Goal: Task Accomplishment & Management: Complete application form

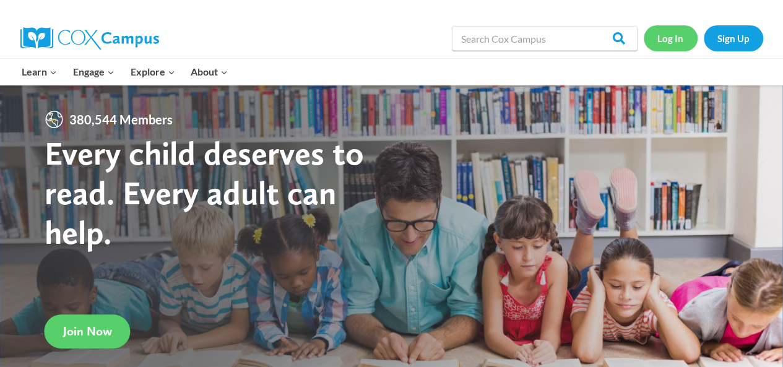
click at [662, 39] on link "Log In" at bounding box center [671, 37] width 54 height 25
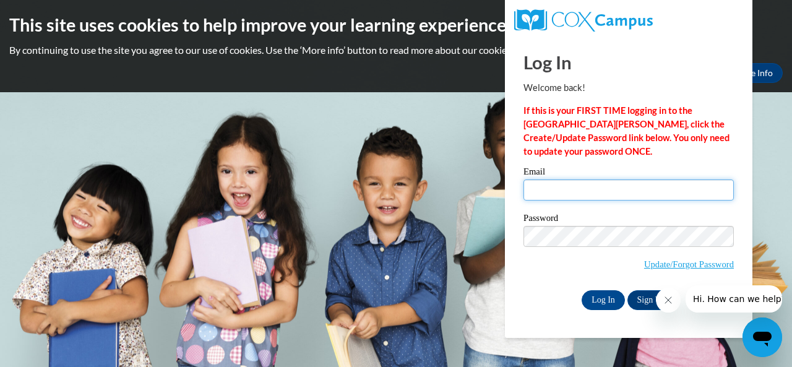
click at [568, 185] on input "Email" at bounding box center [629, 190] width 210 height 21
type input "[EMAIL_ADDRESS][DOMAIN_NAME]"
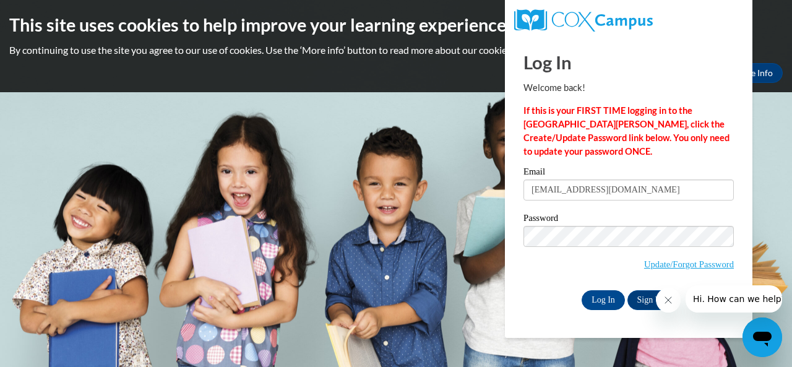
click at [514, 324] on div "Log In Welcome back! If this is your FIRST TIME logging in to the [GEOGRAPHIC_D…" at bounding box center [629, 187] width 266 height 301
click at [692, 260] on link "Update/Forgot Password" at bounding box center [689, 264] width 90 height 10
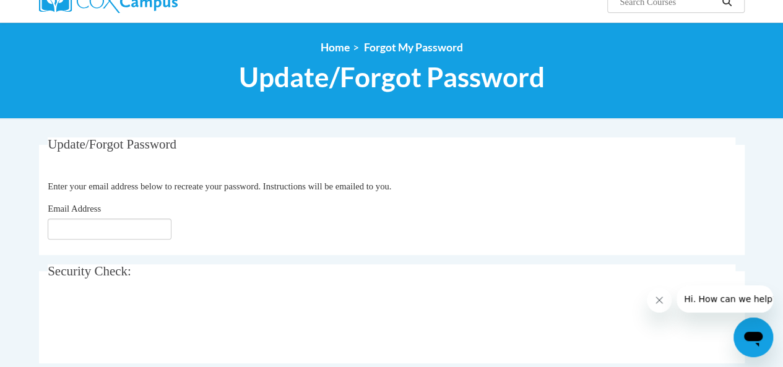
scroll to position [113, 0]
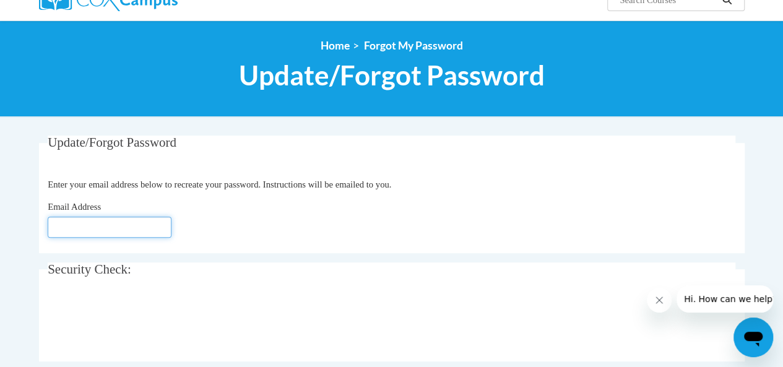
click at [69, 230] on input "Email Address" at bounding box center [110, 227] width 124 height 21
type input "deondrachapman@yahoo.com"
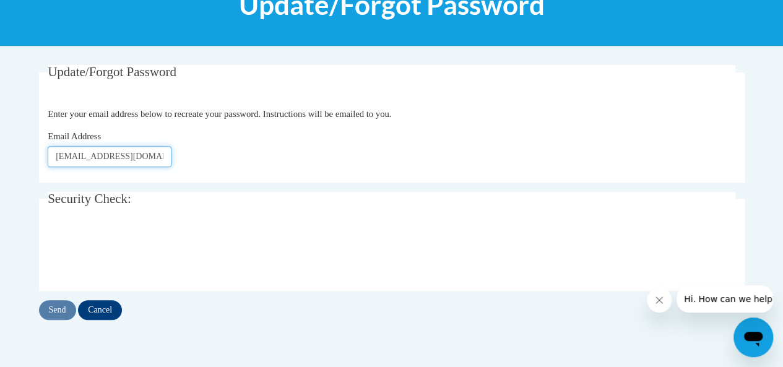
scroll to position [184, 0]
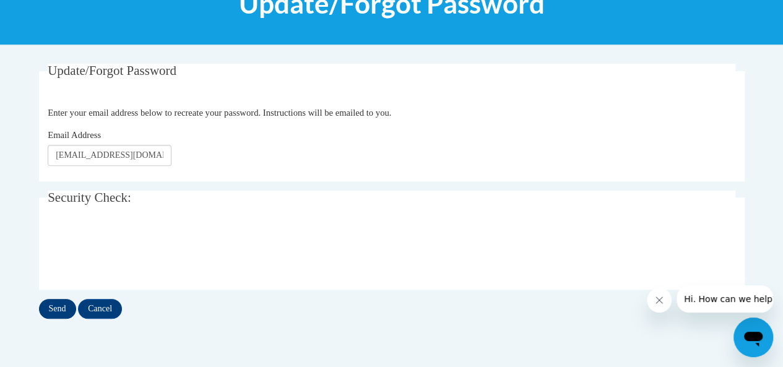
click at [53, 313] on input "Send" at bounding box center [57, 309] width 37 height 20
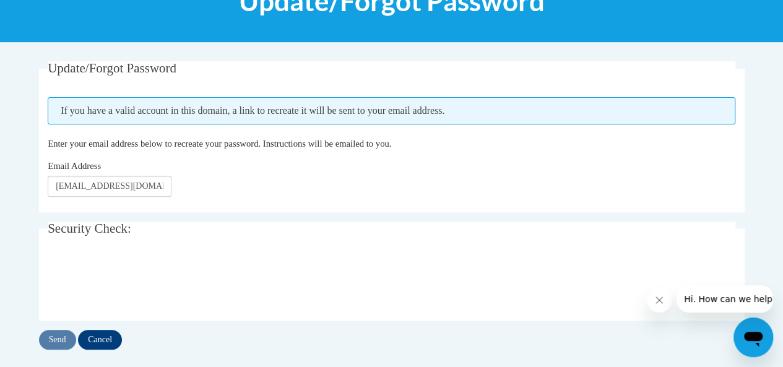
scroll to position [191, 0]
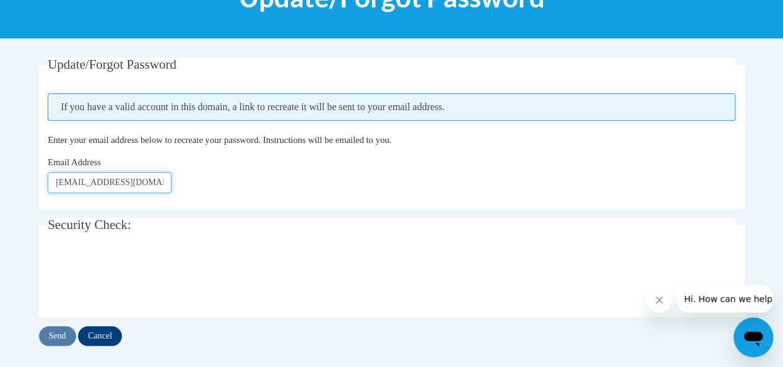
click at [142, 179] on input "deondrachapman@yahoo.com" at bounding box center [110, 182] width 124 height 21
type input "[EMAIL_ADDRESS][PERSON_NAME][DOMAIN_NAME]"
click at [56, 331] on input "Send" at bounding box center [57, 336] width 37 height 20
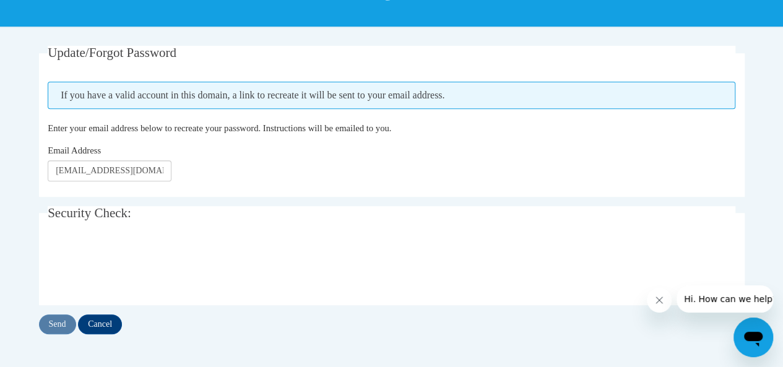
scroll to position [205, 0]
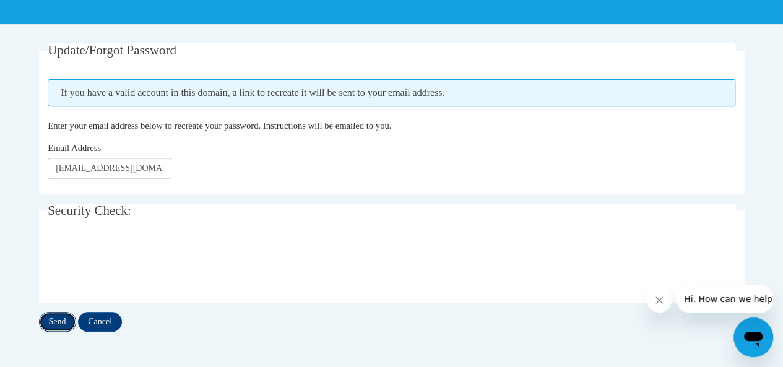
click at [63, 315] on input "Send" at bounding box center [57, 322] width 37 height 20
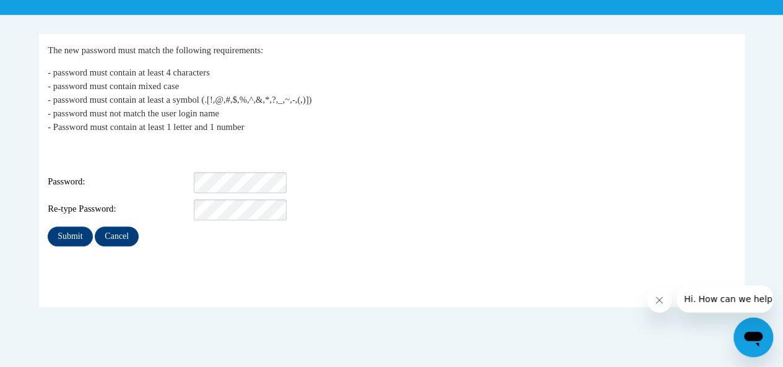
scroll to position [219, 0]
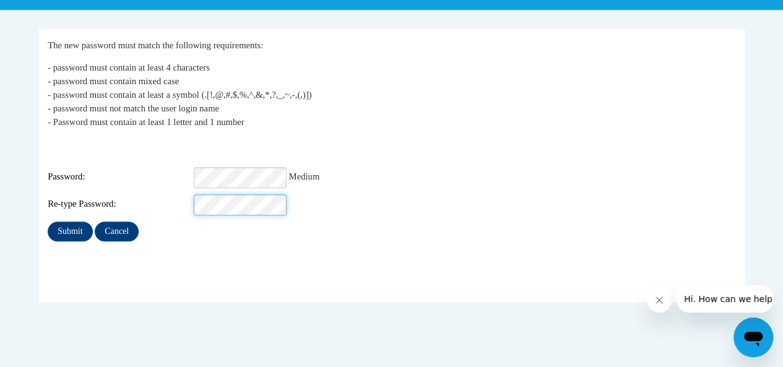
click at [48, 222] on input "Submit" at bounding box center [70, 232] width 45 height 20
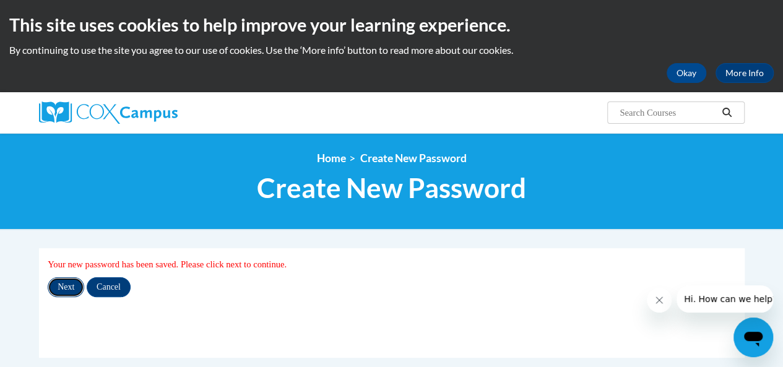
click at [64, 288] on input "Next" at bounding box center [66, 287] width 37 height 20
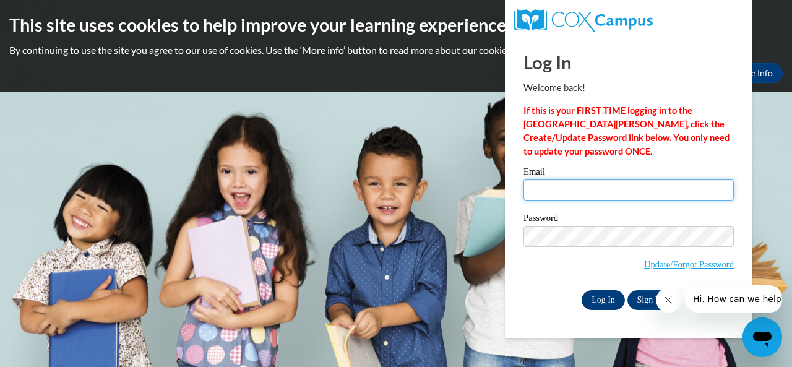
type input "[EMAIL_ADDRESS][DOMAIN_NAME]"
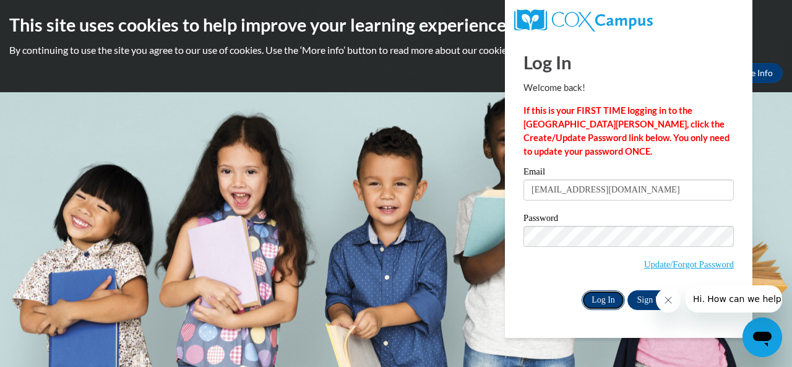
click at [605, 296] on input "Log In" at bounding box center [603, 300] width 43 height 20
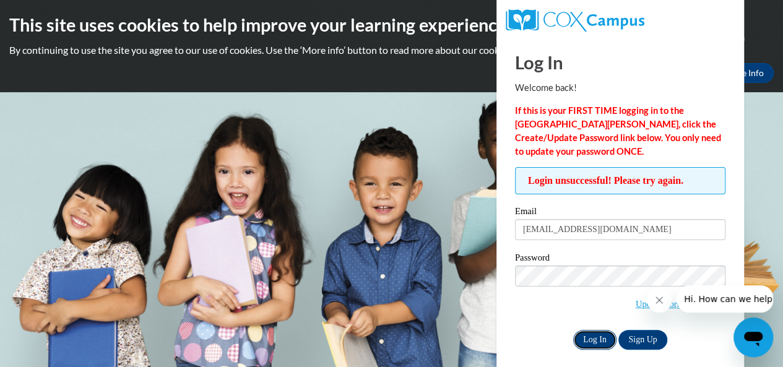
click at [589, 337] on input "Log In" at bounding box center [594, 340] width 43 height 20
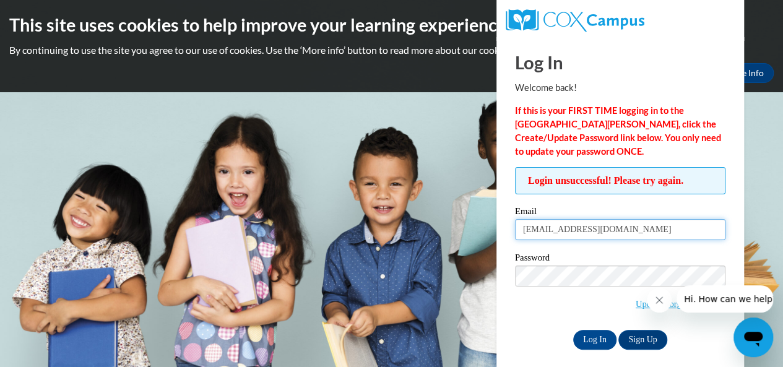
click at [638, 230] on input "deondrachapman@yahoo.com" at bounding box center [620, 229] width 210 height 21
type input "Chapman.Deondra.S@muscogee.k12.ga.us"
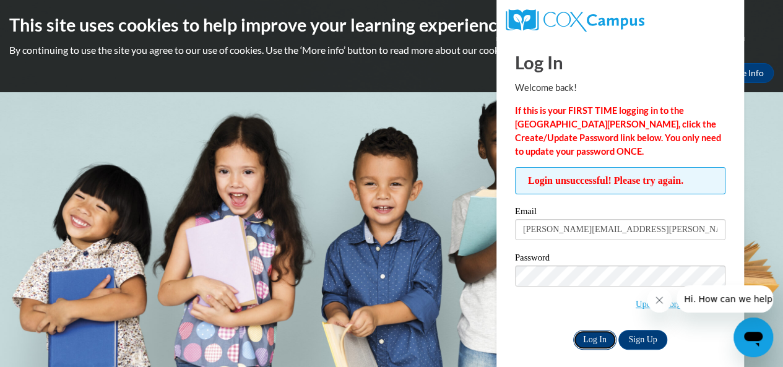
click at [587, 339] on input "Log In" at bounding box center [594, 340] width 43 height 20
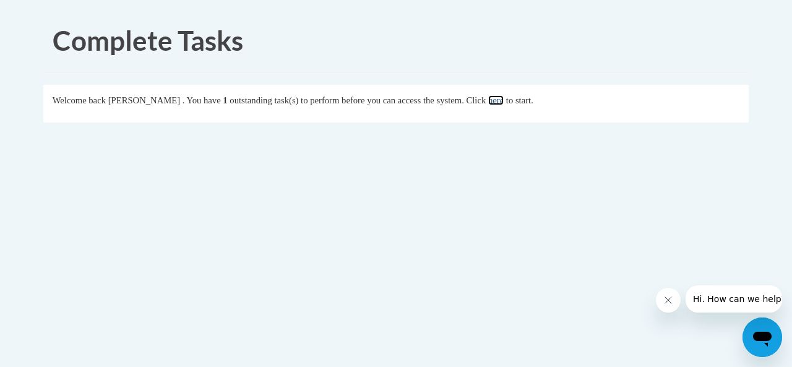
click at [504, 104] on link "here" at bounding box center [495, 100] width 15 height 10
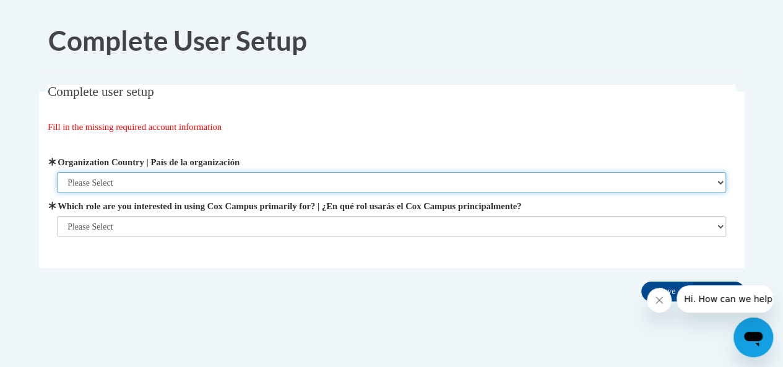
click at [535, 186] on select "Please Select [GEOGRAPHIC_DATA] | [GEOGRAPHIC_DATA] Outside of [GEOGRAPHIC_DATA…" at bounding box center [391, 182] width 669 height 21
select select "ad49bcad-a171-4b2e-b99c-48b446064914"
click at [57, 172] on select "Please Select [GEOGRAPHIC_DATA] | [GEOGRAPHIC_DATA] Outside of [GEOGRAPHIC_DATA…" at bounding box center [391, 182] width 669 height 21
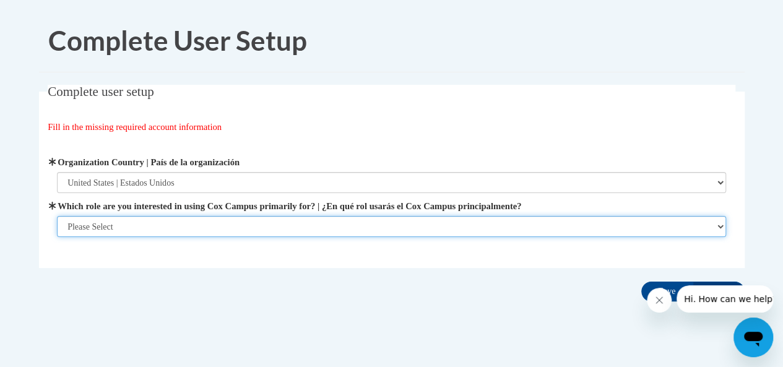
click at [427, 223] on select "Please Select College/University | Colegio/Universidad Community/Nonprofit Part…" at bounding box center [391, 226] width 669 height 21
select select "fbf2d438-af2f-41f8-98f1-81c410e29de3"
click at [57, 237] on select "Please Select College/University | Colegio/Universidad Community/Nonprofit Part…" at bounding box center [391, 226] width 669 height 21
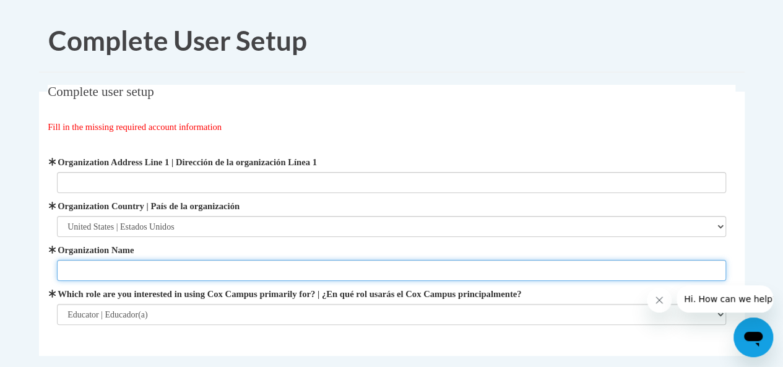
click at [193, 266] on input "Organization Name" at bounding box center [391, 270] width 669 height 21
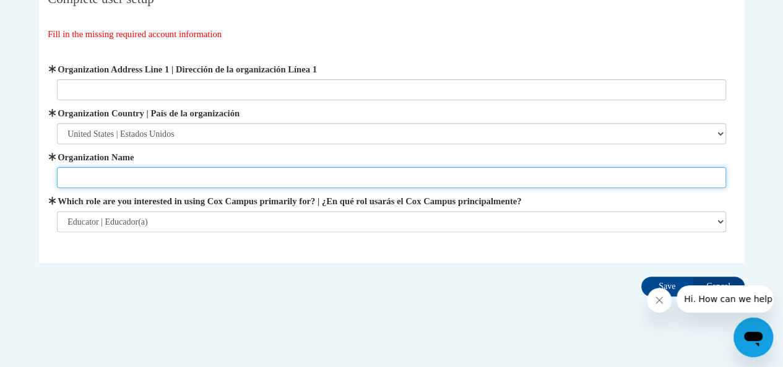
scroll to position [110, 0]
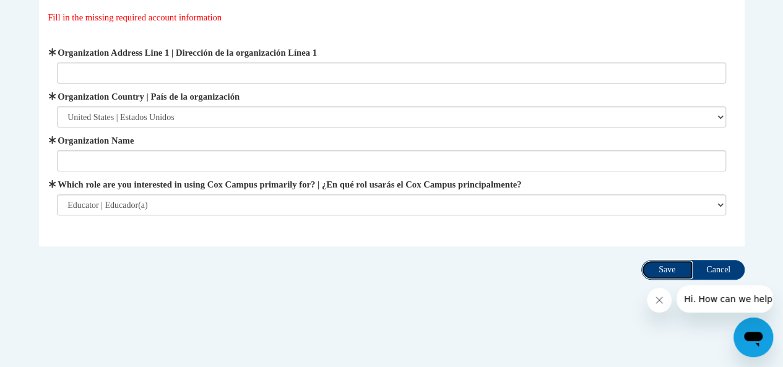
click at [670, 273] on input "Save" at bounding box center [667, 270] width 52 height 20
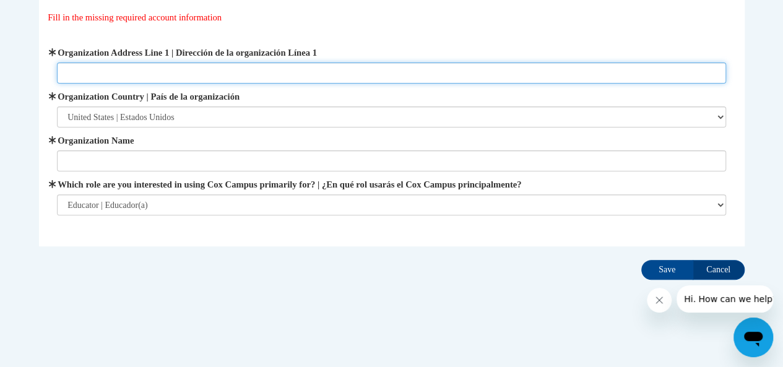
type input "5295 Riverchase Dr"
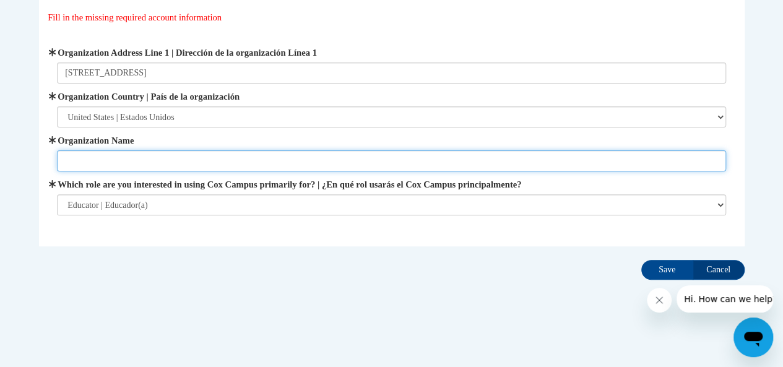
click at [175, 159] on input "Organization Name" at bounding box center [391, 160] width 669 height 21
type input "Downtown Elementary"
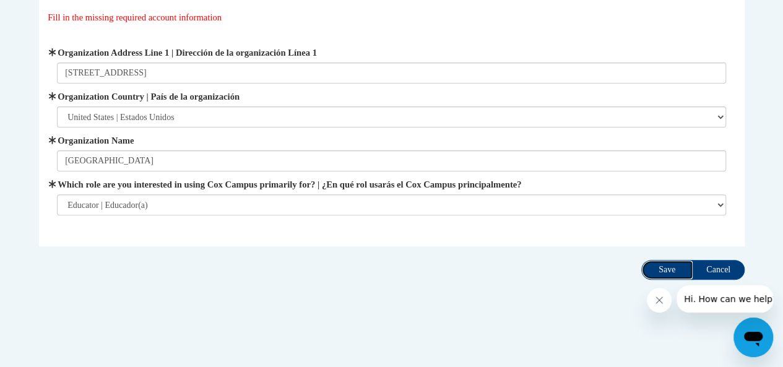
click at [671, 267] on input "Save" at bounding box center [667, 270] width 52 height 20
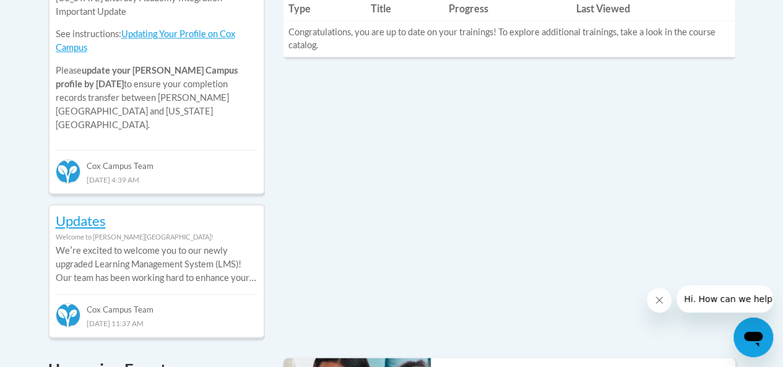
scroll to position [638, 0]
